Goal: Task Accomplishment & Management: Use online tool/utility

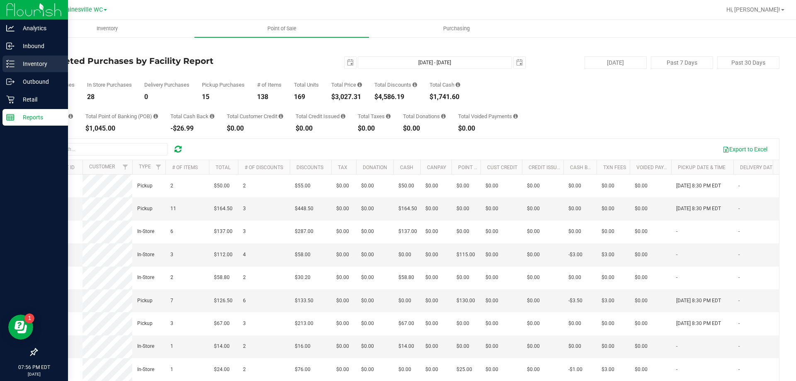
click at [15, 65] on p "Inventory" at bounding box center [40, 64] width 50 height 10
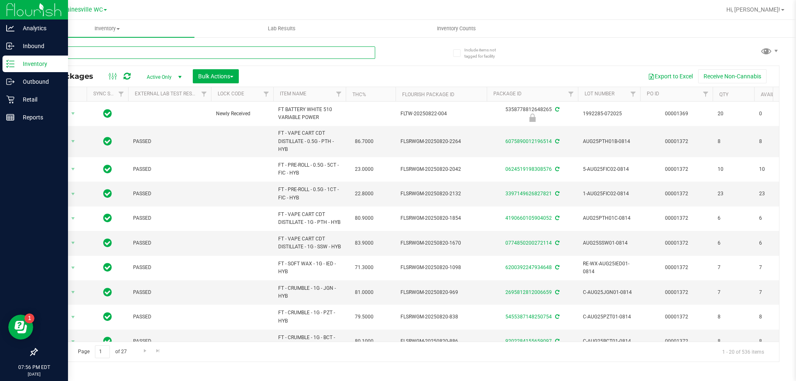
click at [124, 52] on input "text" at bounding box center [205, 52] width 339 height 12
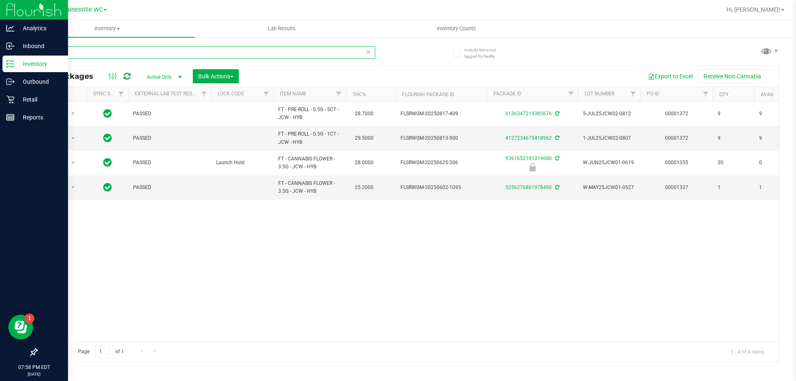
type input "j"
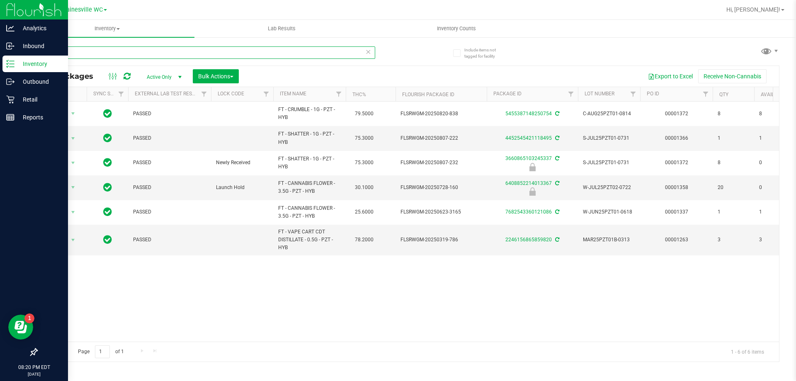
type input "p"
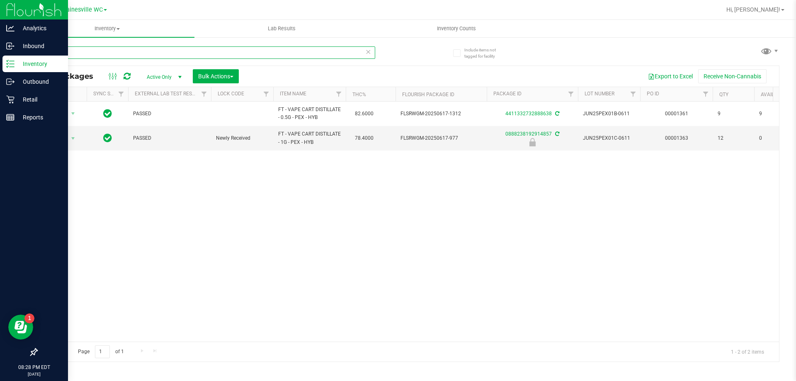
type input "p"
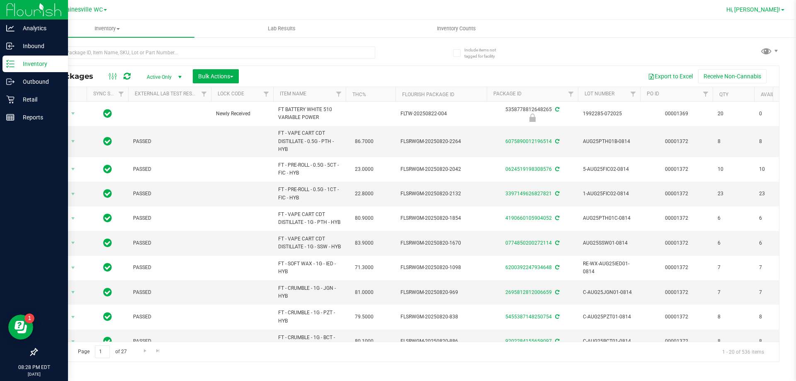
click at [760, 10] on span "Hi, [PERSON_NAME]!" at bounding box center [753, 9] width 54 height 7
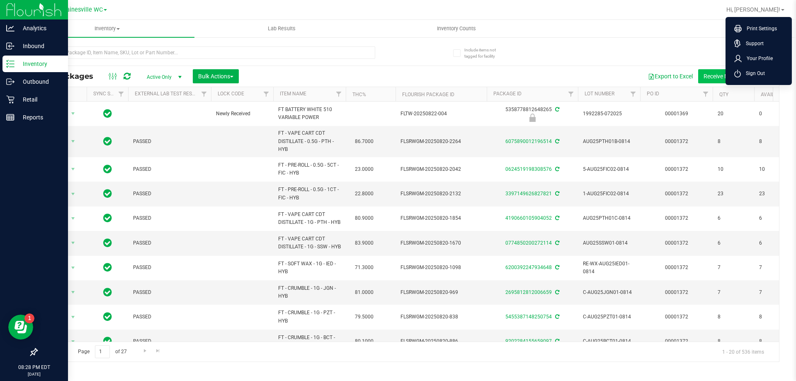
drag, startPoint x: 768, startPoint y: 76, endPoint x: 754, endPoint y: 74, distance: 13.4
click at [767, 76] on li "Sign Out" at bounding box center [758, 73] width 62 height 15
